Goal: Transaction & Acquisition: Purchase product/service

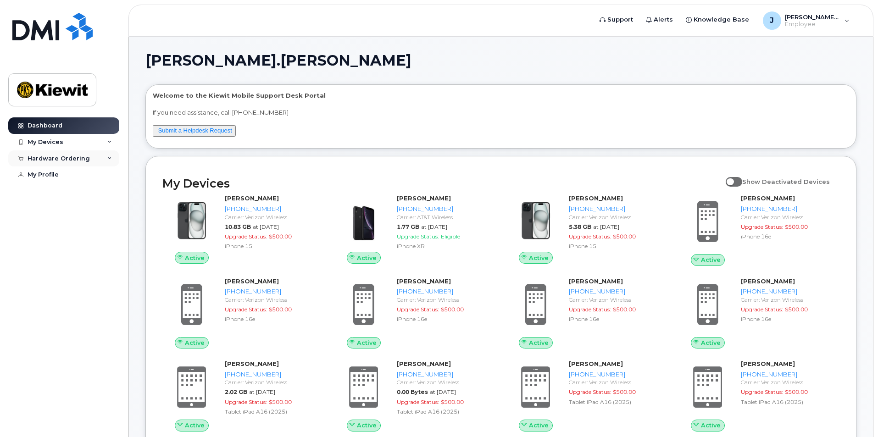
click at [112, 157] on div "Hardware Ordering" at bounding box center [63, 158] width 111 height 17
click at [101, 192] on link "New Order" at bounding box center [71, 192] width 95 height 17
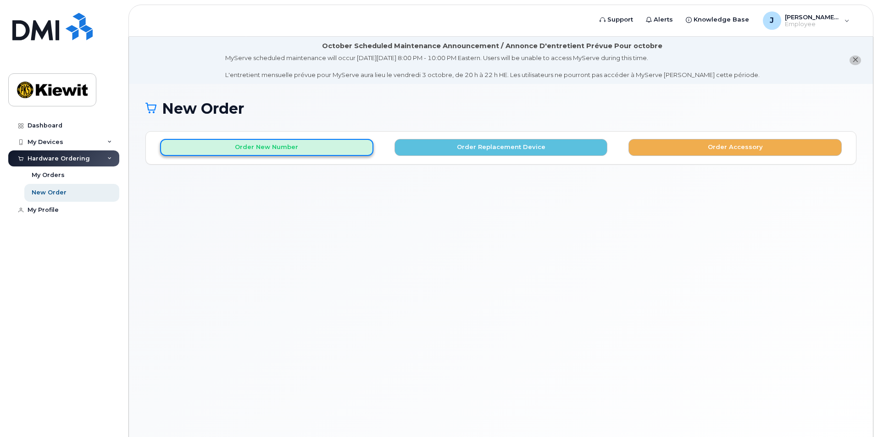
click at [271, 149] on button "Order New Number" at bounding box center [266, 147] width 213 height 17
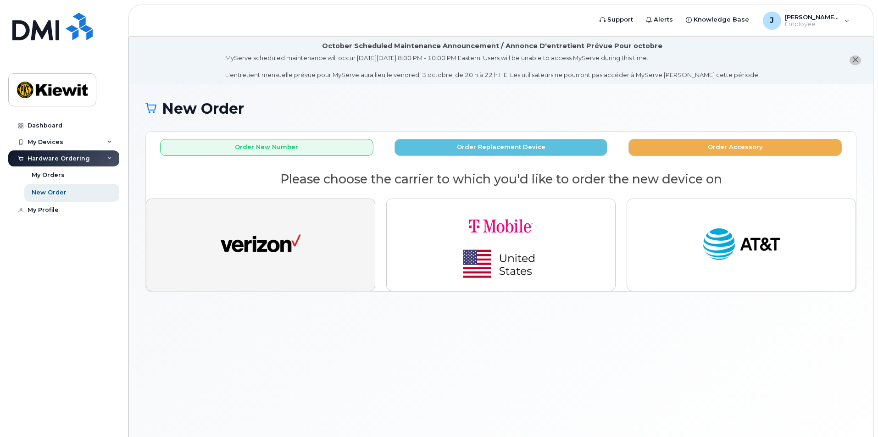
click at [254, 237] on img "button" at bounding box center [261, 244] width 80 height 41
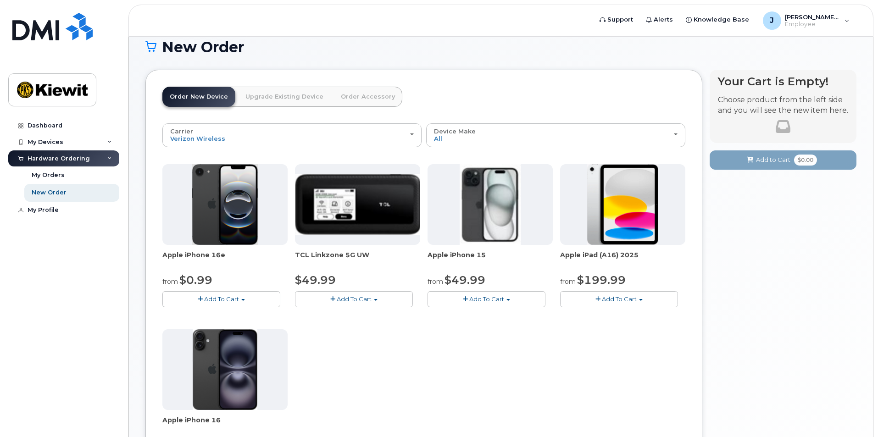
scroll to position [92, 0]
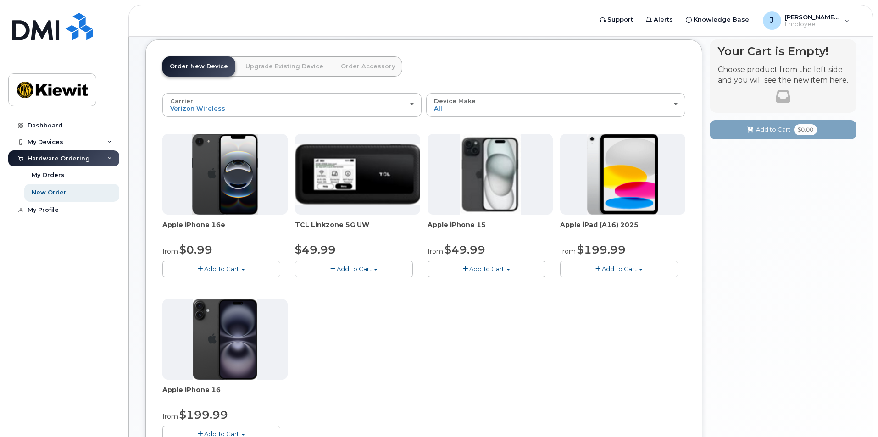
click at [211, 265] on span "Add To Cart" at bounding box center [221, 268] width 35 height 7
click at [222, 287] on link "$0.99 - 2 Year Activation (128GB)" at bounding box center [224, 285] width 118 height 11
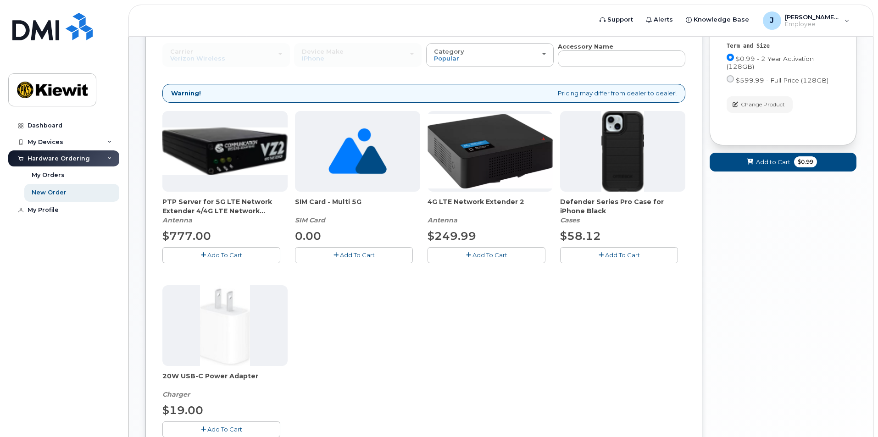
scroll to position [144, 0]
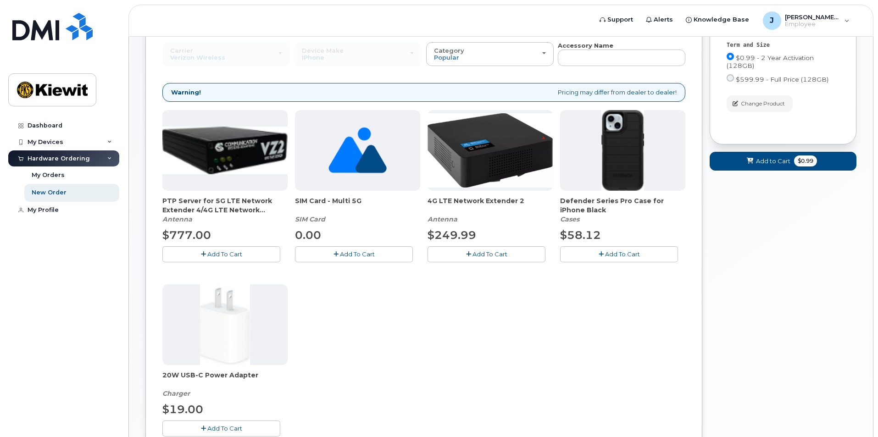
click at [601, 254] on icon "button" at bounding box center [600, 254] width 5 height 6
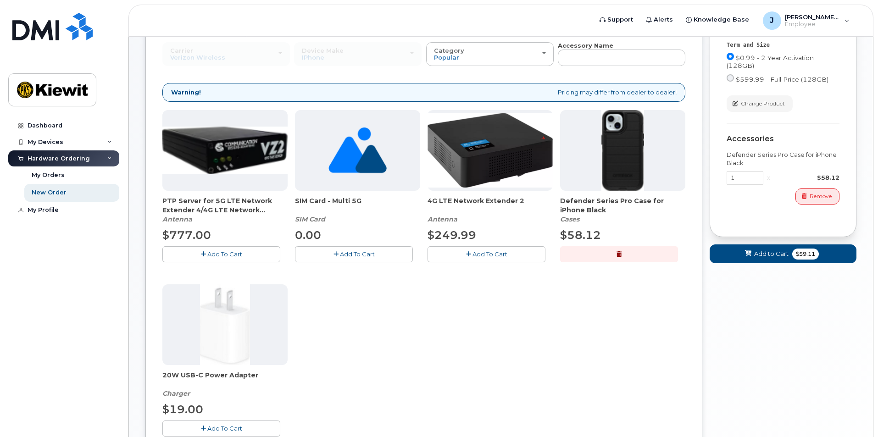
click at [330, 253] on button "Add To Cart" at bounding box center [354, 254] width 118 height 16
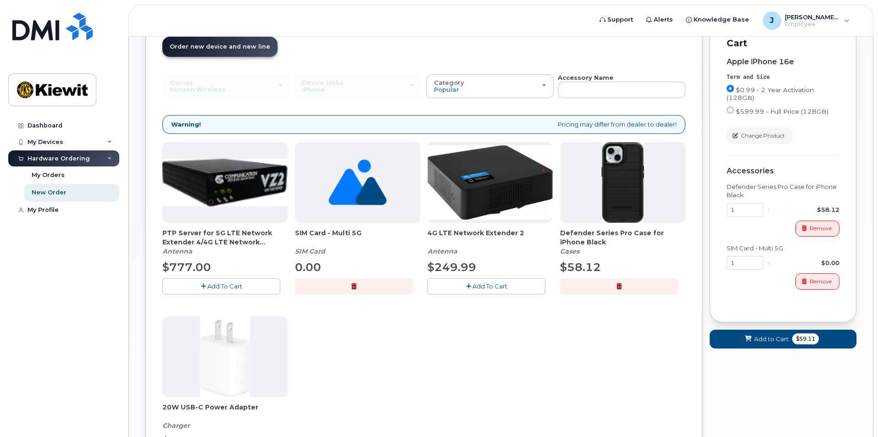
scroll to position [95, 0]
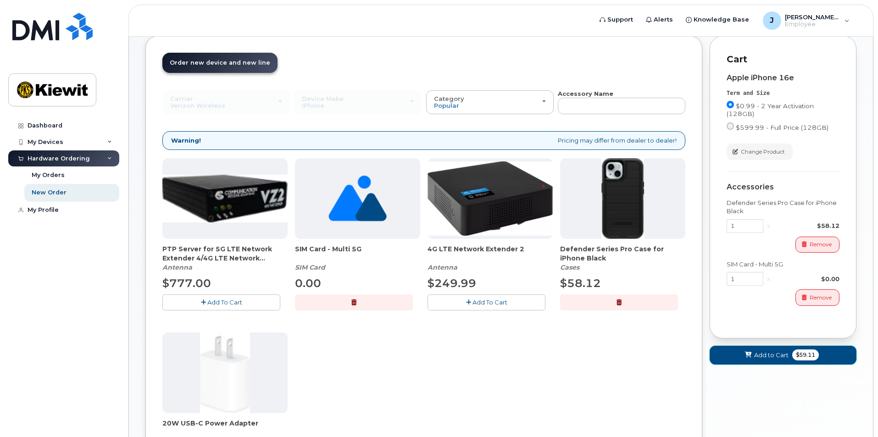
click at [740, 357] on button "Add to Cart $59.11" at bounding box center [782, 355] width 147 height 19
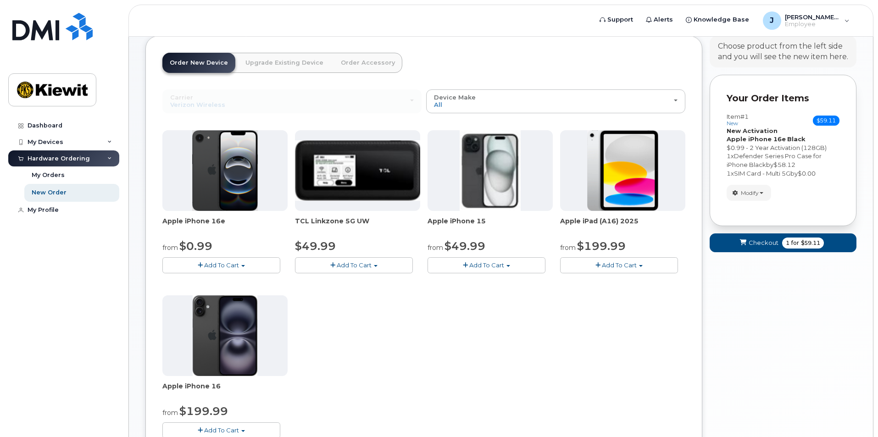
click at [221, 262] on span "Add To Cart" at bounding box center [221, 264] width 35 height 7
click at [223, 279] on link "$0.99 - 2 Year Activation (128GB)" at bounding box center [224, 281] width 118 height 11
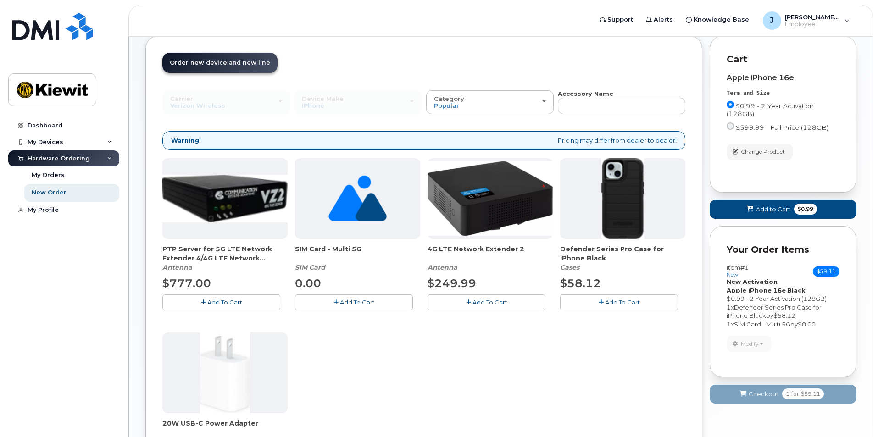
click at [576, 299] on button "Add To Cart" at bounding box center [619, 302] width 118 height 16
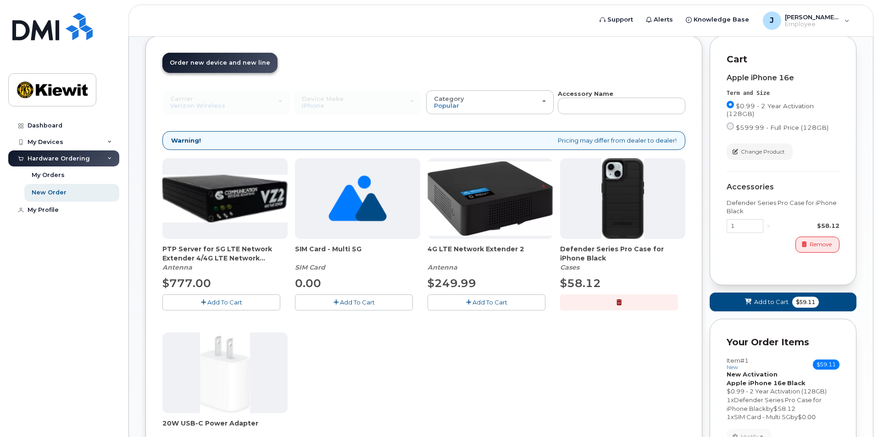
click at [339, 301] on button "Add To Cart" at bounding box center [354, 302] width 118 height 16
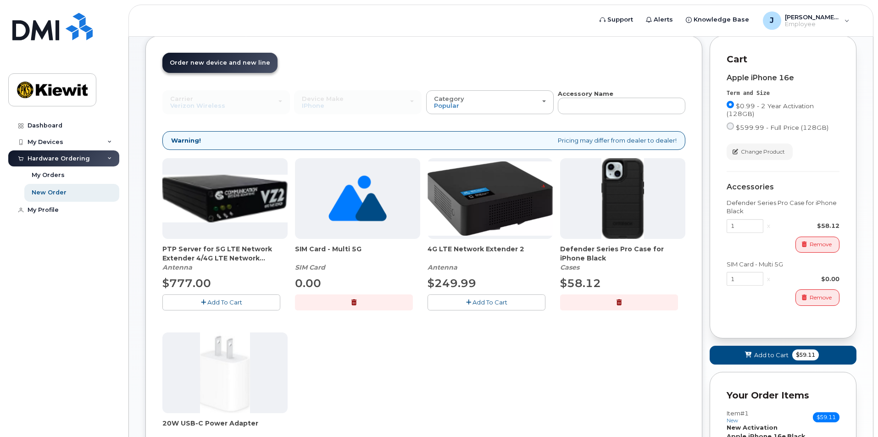
scroll to position [141, 0]
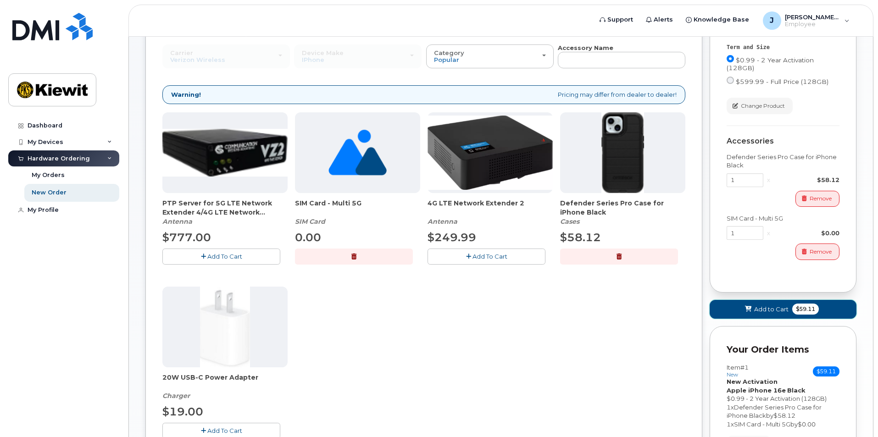
click at [758, 312] on span "Add to Cart" at bounding box center [771, 309] width 34 height 9
